Goal: Transaction & Acquisition: Purchase product/service

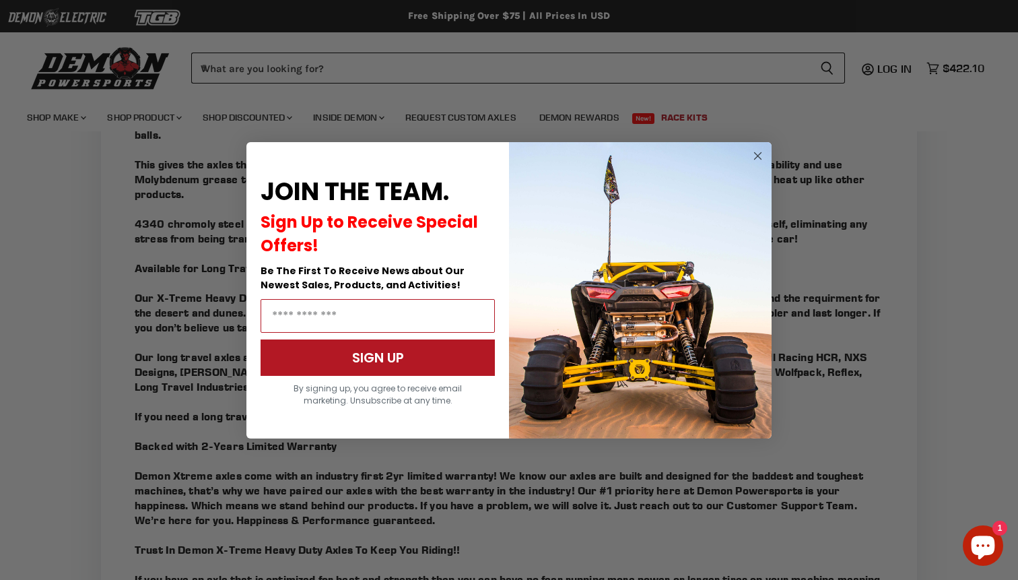
scroll to position [1160, 0]
